Goal: Task Accomplishment & Management: Use online tool/utility

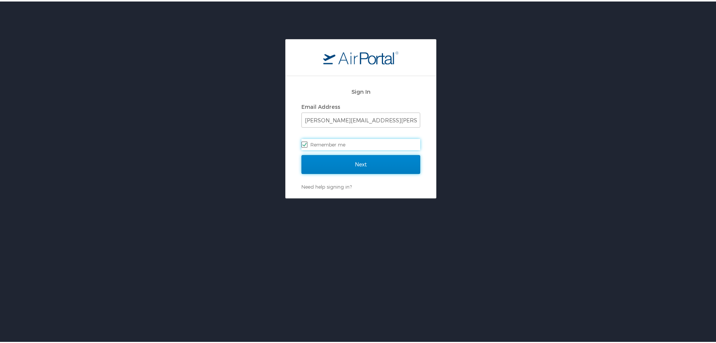
click at [349, 162] on input "Next" at bounding box center [361, 162] width 119 height 19
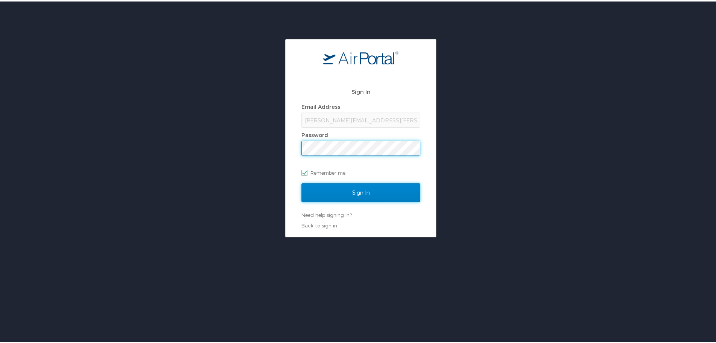
click at [370, 193] on input "Sign In" at bounding box center [361, 191] width 119 height 19
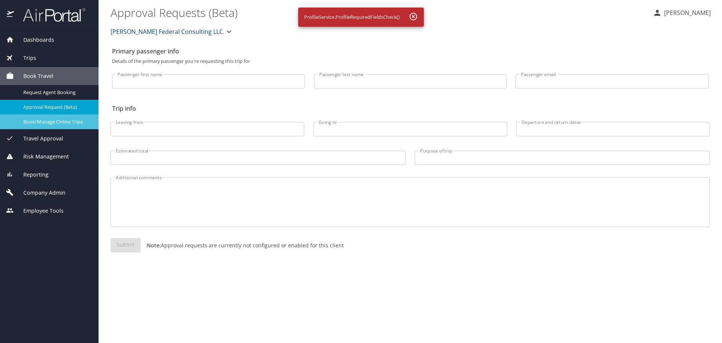
click at [79, 118] on span "Book/Manage Online Trips" at bounding box center [56, 121] width 66 height 7
